Goal: Information Seeking & Learning: Check status

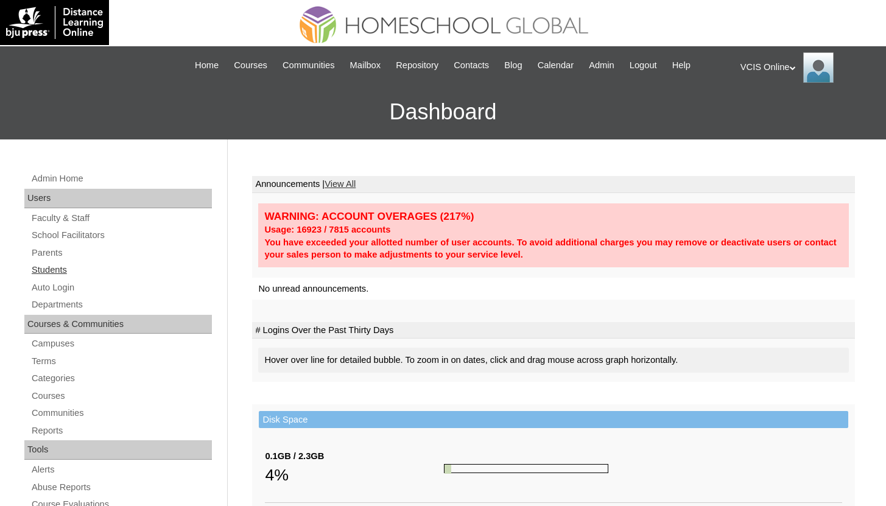
click at [66, 275] on link "Students" at bounding box center [120, 269] width 181 height 15
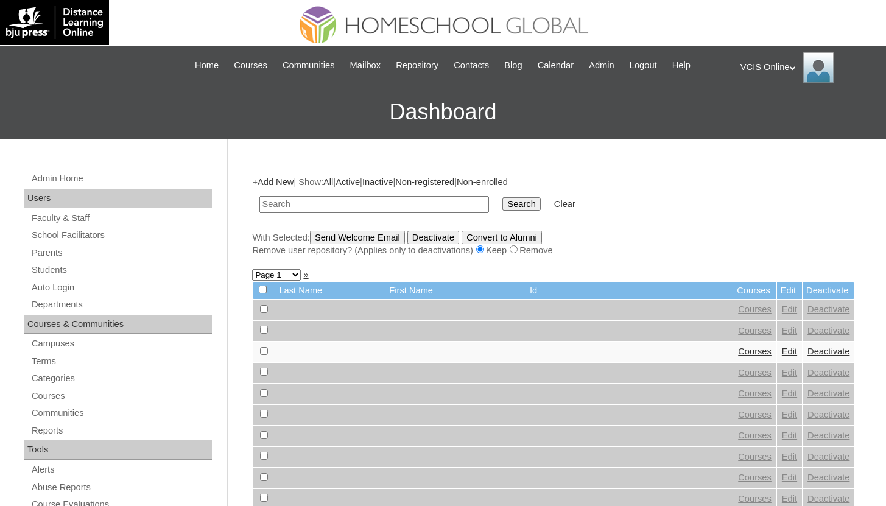
click at [328, 197] on input "text" at bounding box center [374, 204] width 230 height 16
type input "[PERSON_NAME]"
click at [502, 197] on input "Search" at bounding box center [521, 203] width 38 height 13
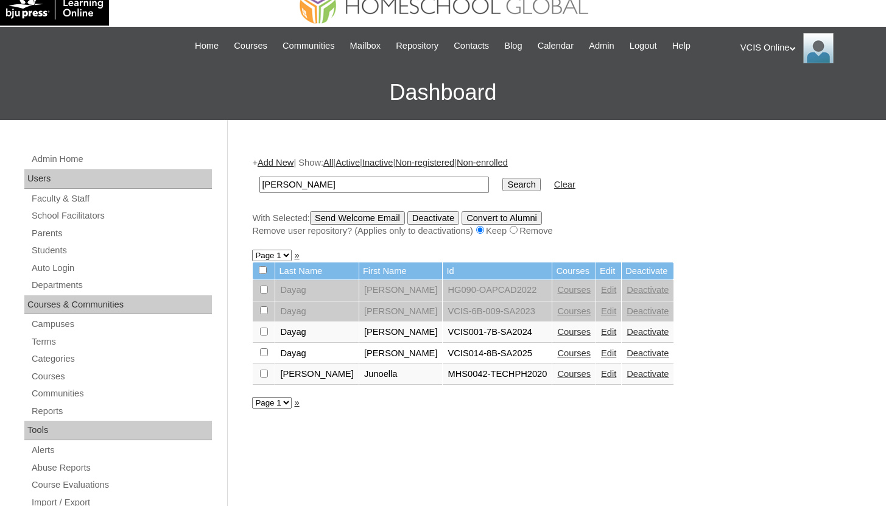
scroll to position [21, 0]
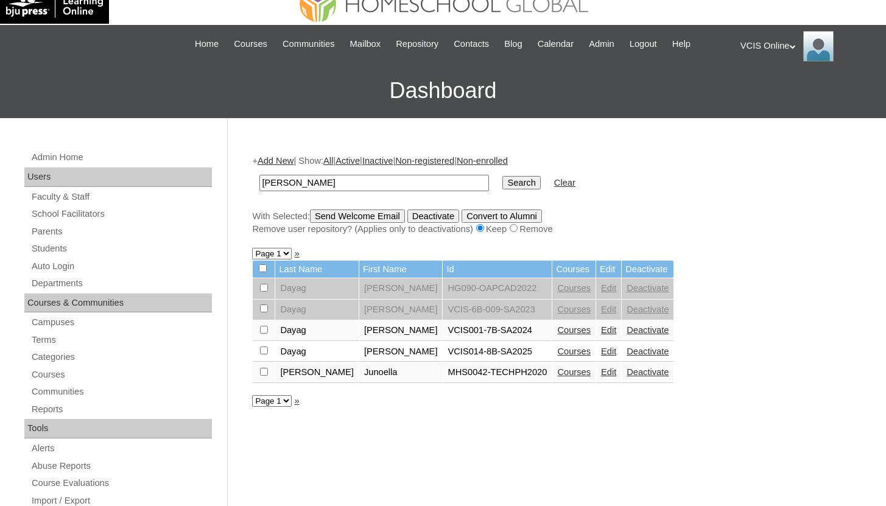
click at [559, 349] on link "Courses" at bounding box center [573, 351] width 33 height 10
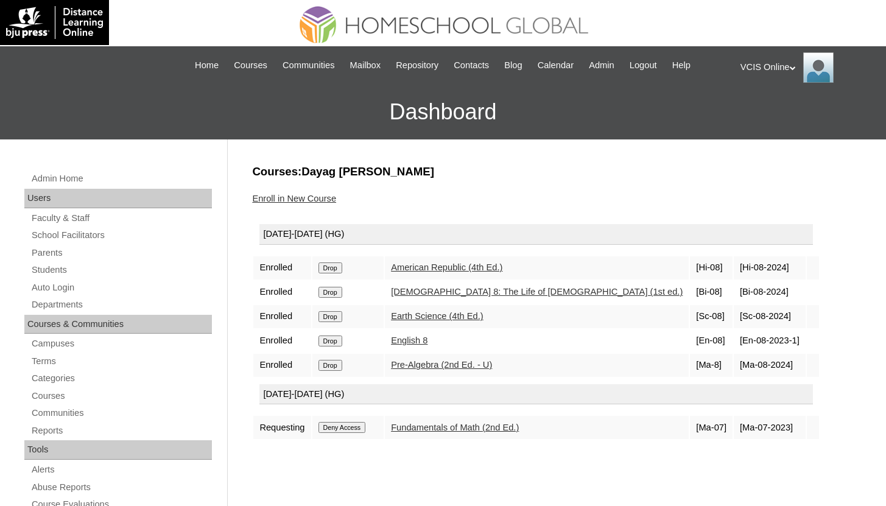
click at [484, 365] on link "Pre-Algebra (2nd Ed. - U)" at bounding box center [441, 365] width 101 height 10
